Goal: Task Accomplishment & Management: Manage account settings

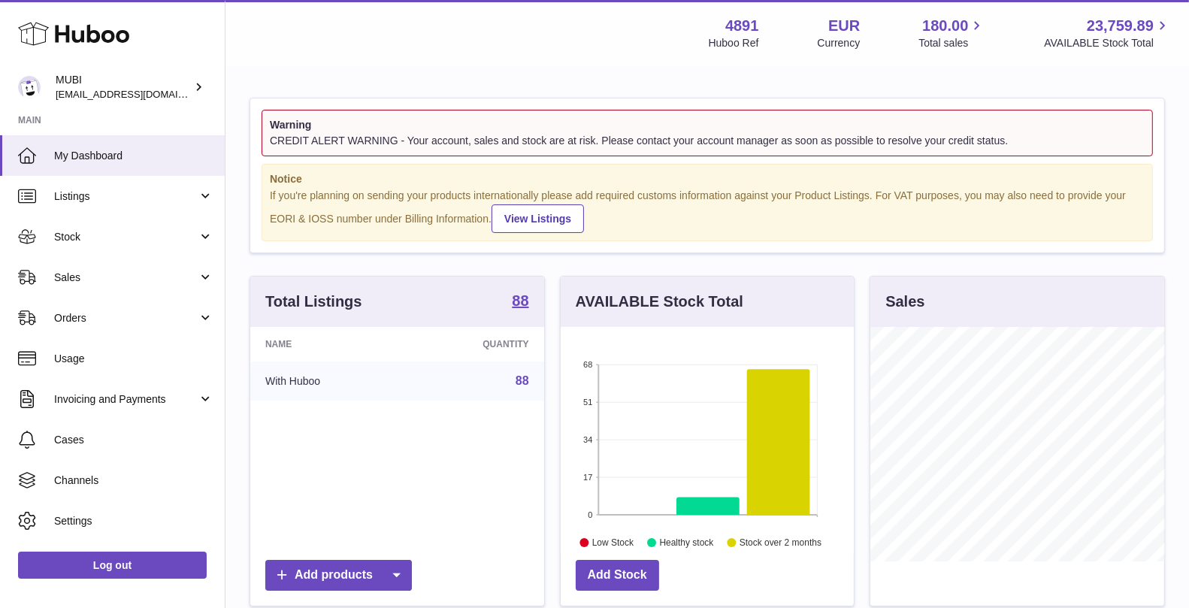
scroll to position [234, 294]
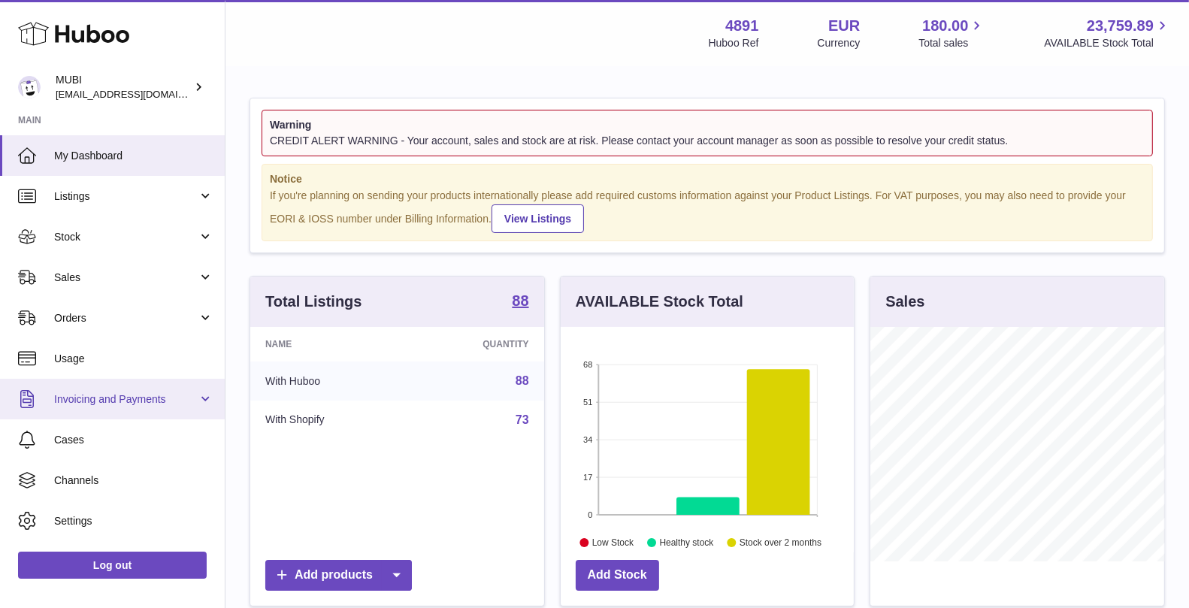
click at [208, 396] on link "Invoicing and Payments" at bounding box center [112, 399] width 225 height 41
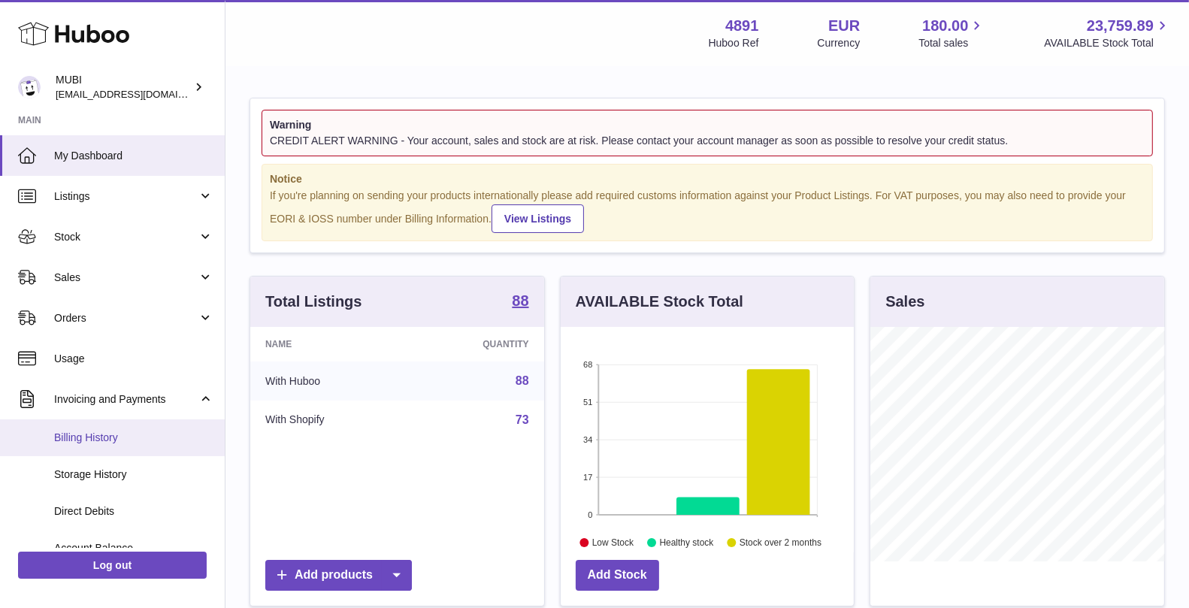
click at [129, 446] on link "Billing History" at bounding box center [112, 438] width 225 height 37
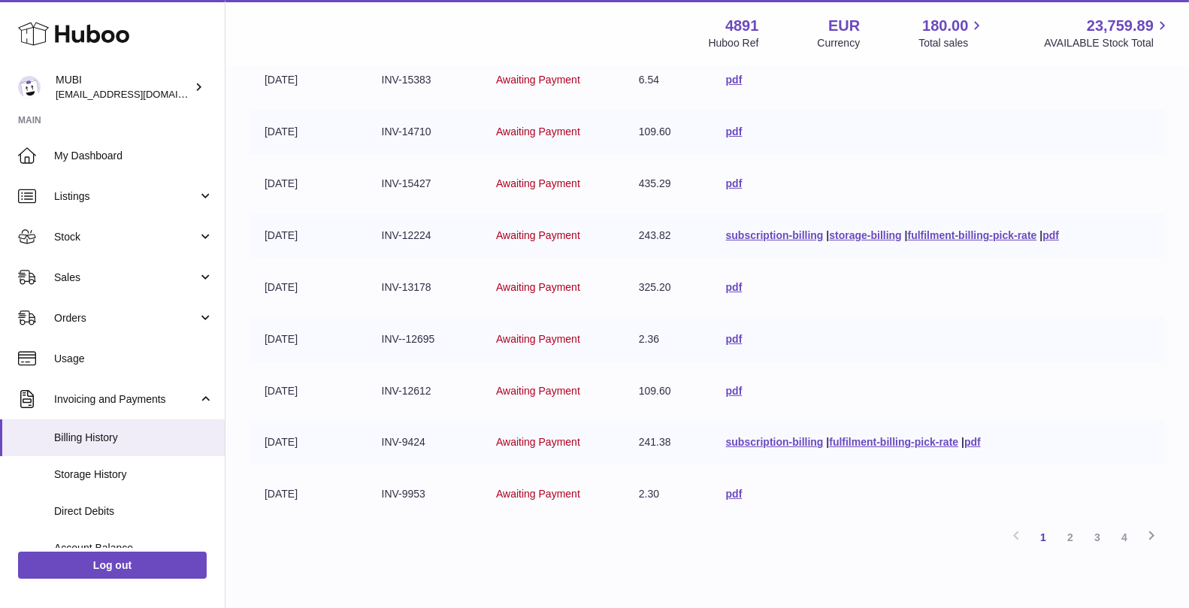
scroll to position [302, 0]
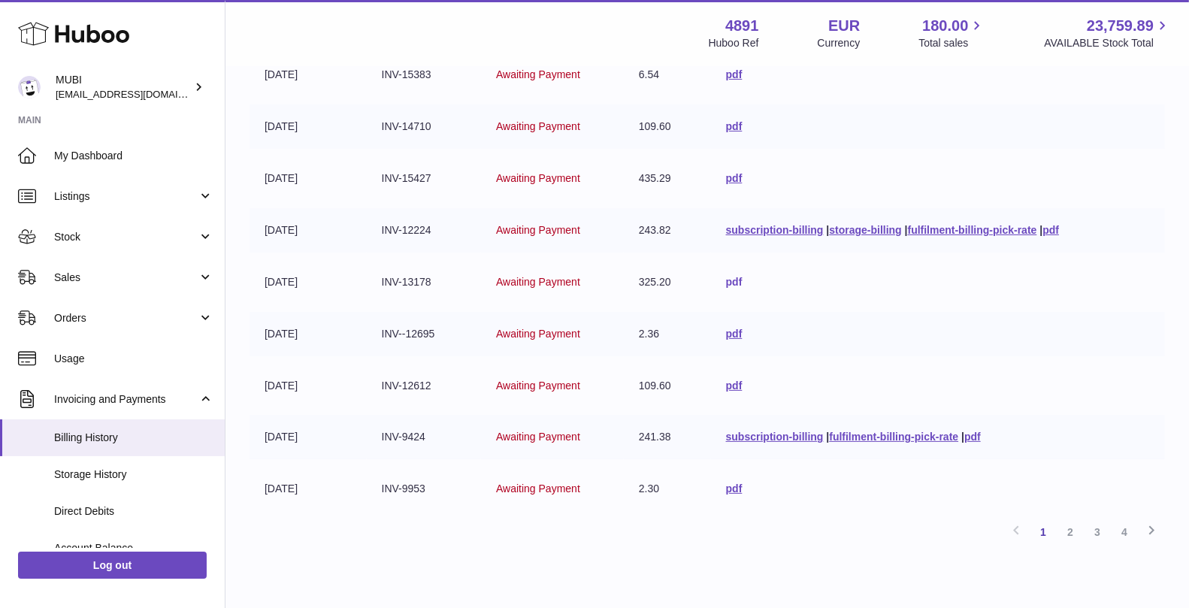
click at [735, 283] on link "pdf" at bounding box center [734, 282] width 17 height 12
